Goal: Task Accomplishment & Management: Use online tool/utility

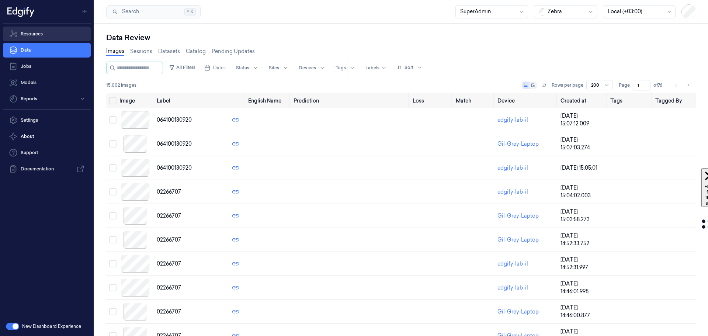
click at [36, 36] on link "Resources" at bounding box center [47, 34] width 88 height 15
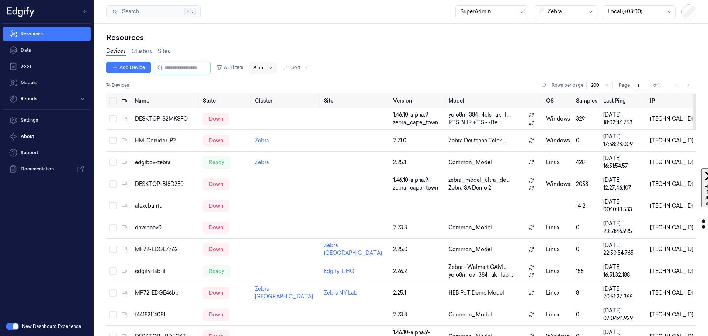
click at [264, 67] on div at bounding box center [258, 67] width 11 height 7
click at [263, 84] on div "Ready" at bounding box center [267, 83] width 15 height 8
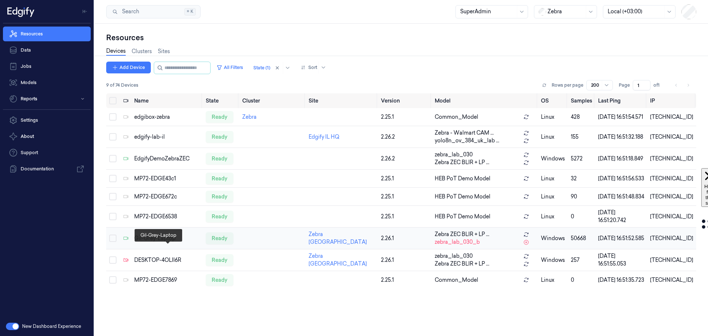
click at [149, 242] on div "Gil-Grey-Laptop" at bounding box center [167, 238] width 66 height 8
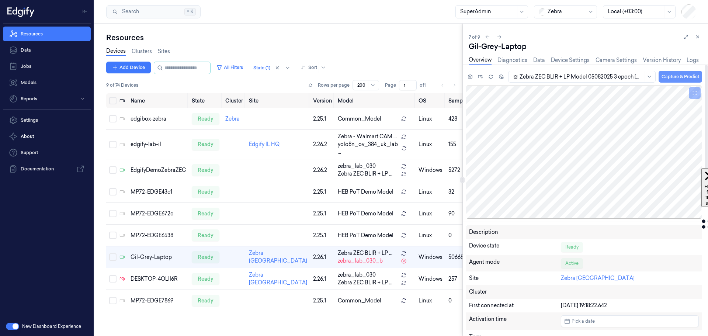
click at [675, 77] on button "Capture & Predict" at bounding box center [679, 77] width 43 height 12
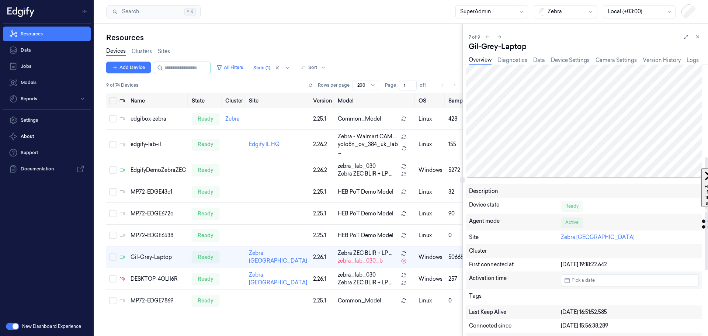
scroll to position [74, 0]
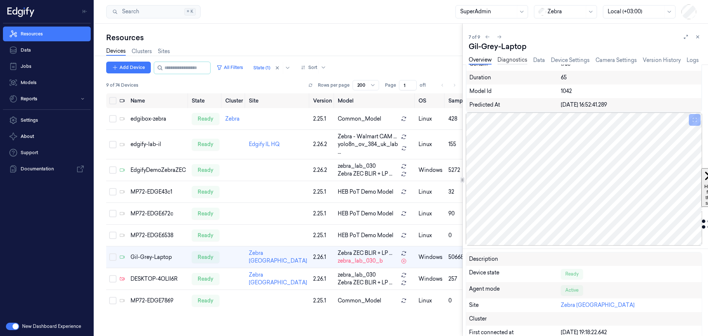
click at [516, 60] on link "Diagnostics" at bounding box center [512, 60] width 30 height 8
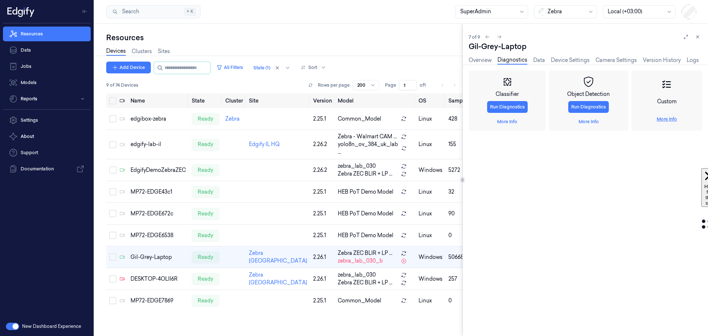
click at [673, 118] on link "More Info" at bounding box center [666, 119] width 20 height 7
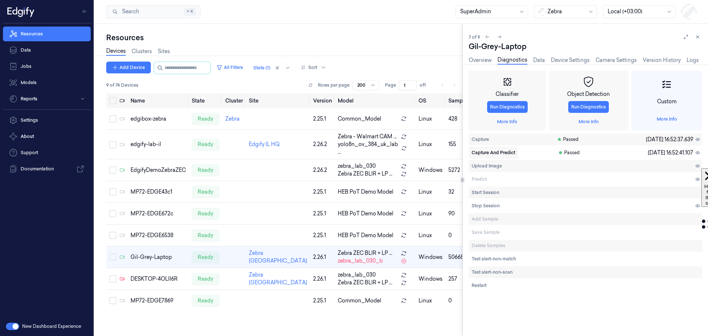
click at [490, 149] on span "Capture And Predict" at bounding box center [492, 152] width 43 height 7
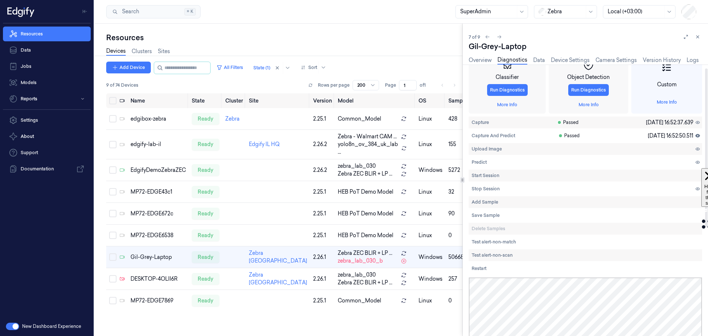
scroll to position [6, 0]
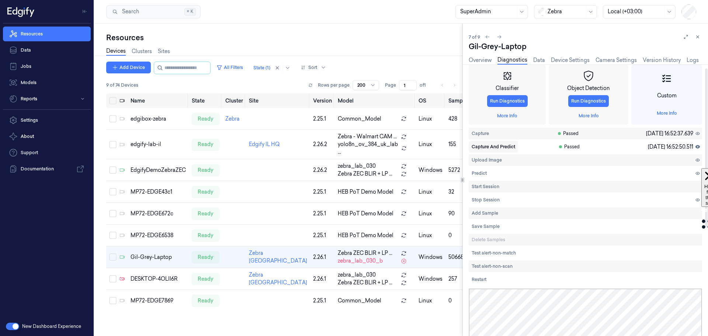
click at [496, 146] on span "Capture And Predict" at bounding box center [492, 146] width 43 height 7
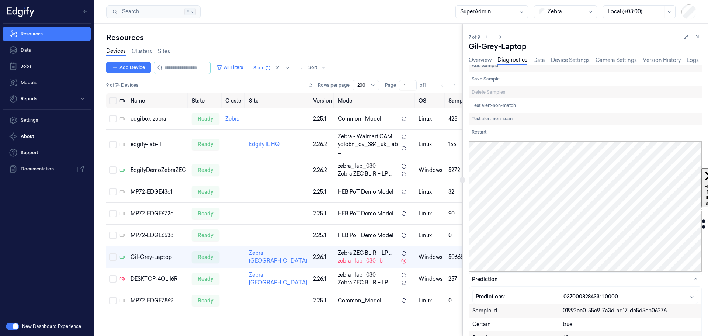
scroll to position [15, 0]
click at [22, 84] on link "Models" at bounding box center [47, 82] width 88 height 15
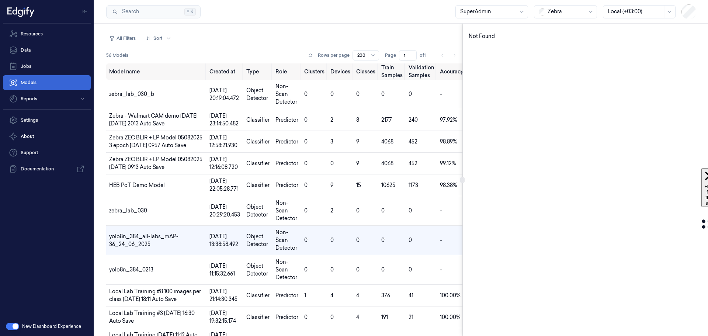
scroll to position [20, 0]
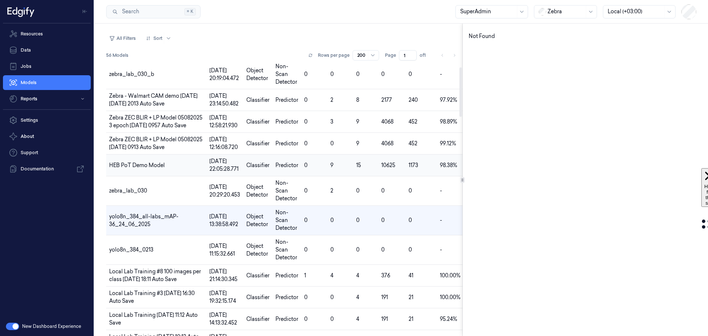
click at [122, 164] on span "HEB PoT Demo Model" at bounding box center [137, 165] width 56 height 7
click at [11, 326] on button "button" at bounding box center [12, 325] width 13 height 7
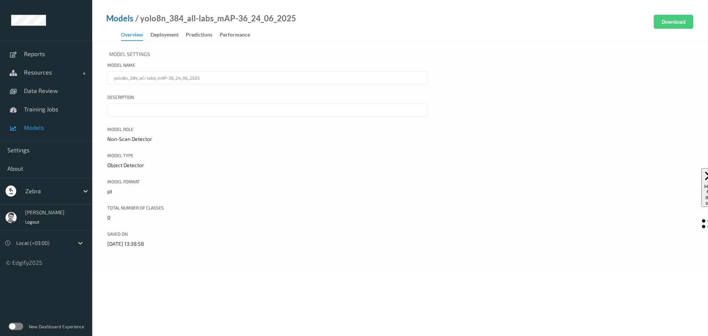
click at [124, 17] on link "Models" at bounding box center [119, 18] width 27 height 7
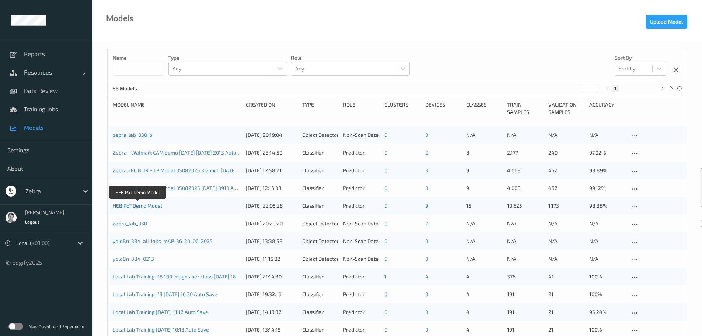
click at [123, 205] on link "HEB PoT Demo Model" at bounding box center [137, 205] width 49 height 6
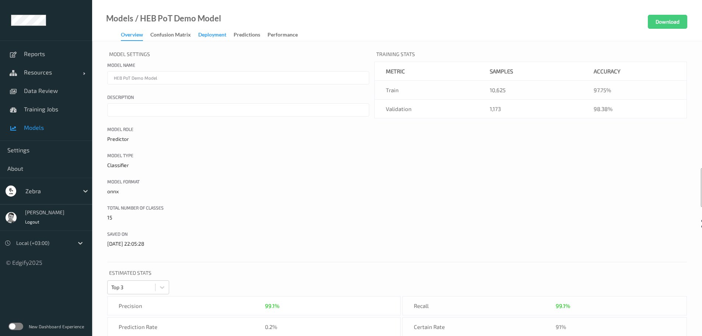
click at [218, 34] on div "Deployment" at bounding box center [212, 35] width 28 height 9
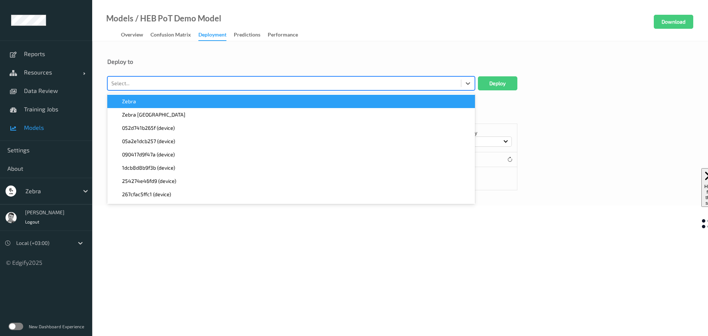
click at [177, 84] on div at bounding box center [284, 83] width 346 height 9
click at [177, 78] on div "Select..." at bounding box center [284, 83] width 353 height 12
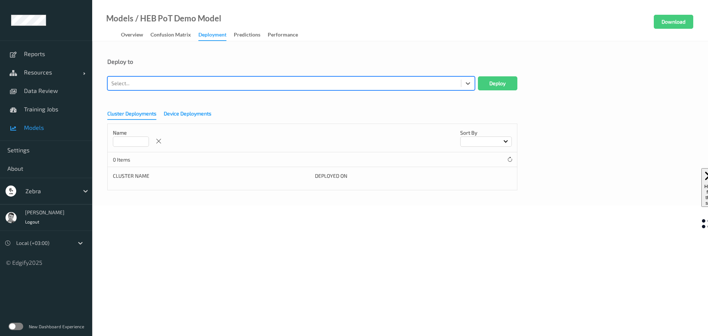
click at [183, 115] on div "Device Deployments" at bounding box center [188, 114] width 48 height 9
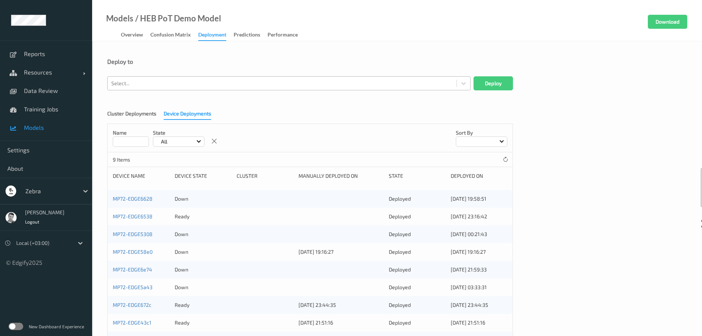
click at [158, 82] on div at bounding box center [282, 83] width 342 height 9
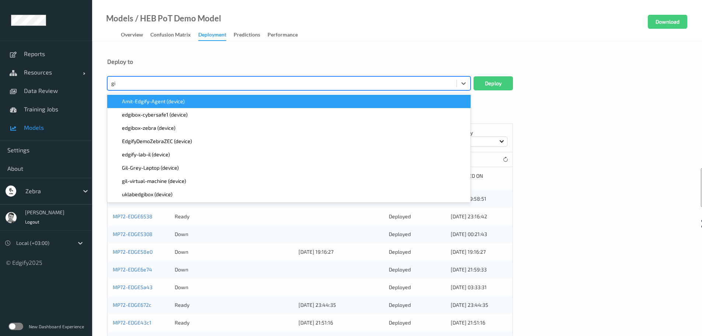
type input "gil"
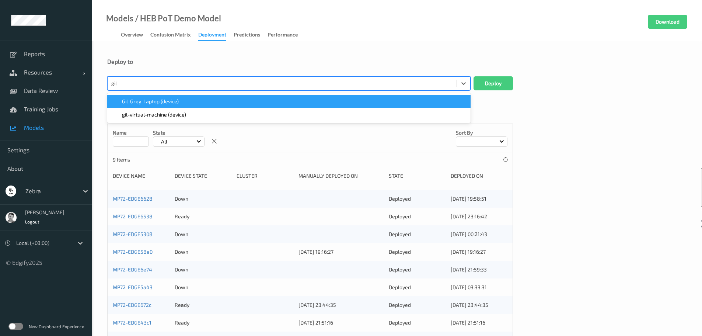
click at [157, 101] on span "Gil-Grey-Laptop (device)" at bounding box center [150, 101] width 57 height 7
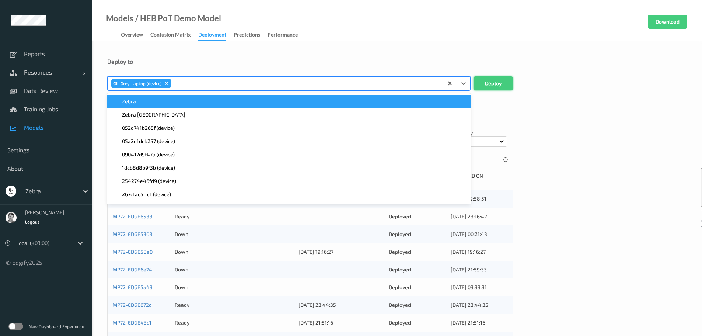
click at [494, 80] on button "Deploy" at bounding box center [493, 83] width 39 height 14
